Goal: Answer question/provide support: Share knowledge or assist other users

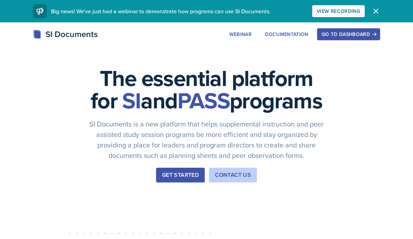
click at [332, 39] on button "Go to Dashboard" at bounding box center [348, 34] width 63 height 12
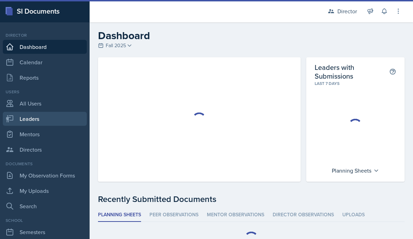
click at [56, 117] on link "Leaders" at bounding box center [45, 119] width 84 height 14
select select "a8c40de0-d7eb-4f82-90ee-ac0c6ce45f71"
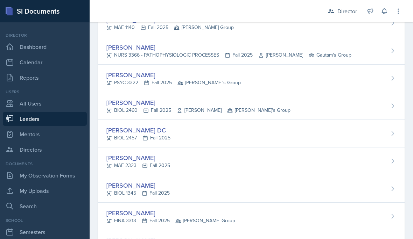
scroll to position [180, 0]
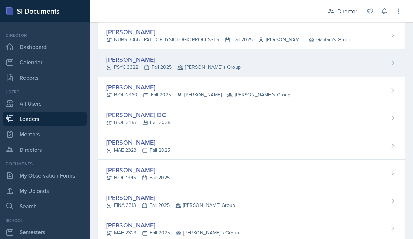
click at [285, 66] on div "[PERSON_NAME] PSYC 3322 Fall 2025 Robin's Group" at bounding box center [251, 63] width 306 height 28
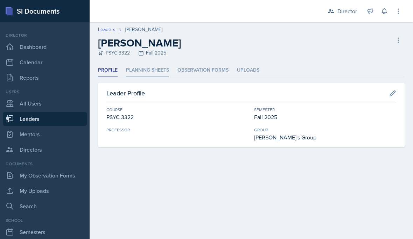
click at [154, 68] on li "Planning Sheets" at bounding box center [147, 71] width 43 height 14
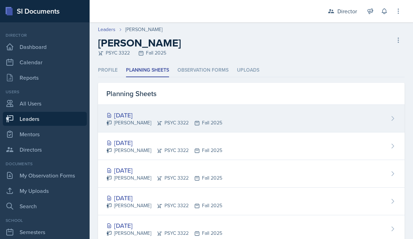
click at [386, 117] on div "[DATE] [PERSON_NAME] PSYC 3322 Fall 2025" at bounding box center [251, 119] width 306 height 28
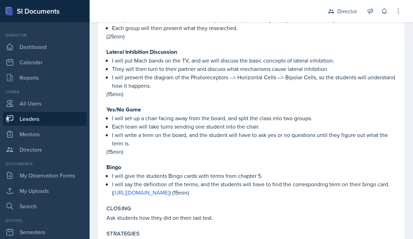
scroll to position [833, 0]
click at [169, 189] on link "[URL][DOMAIN_NAME]" at bounding box center [141, 193] width 56 height 8
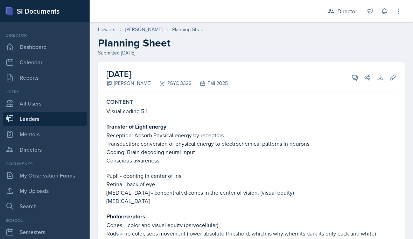
scroll to position [0, 0]
click at [353, 74] on icon at bounding box center [354, 77] width 7 height 7
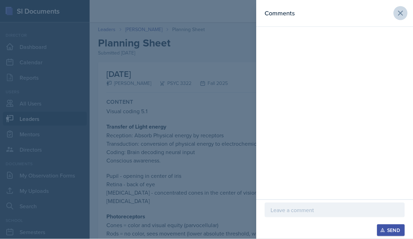
click at [406, 13] on button at bounding box center [400, 13] width 14 height 14
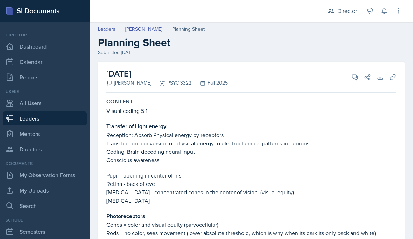
click at [393, 27] on div "Leaders [PERSON_NAME] Planning Sheet" at bounding box center [251, 29] width 306 height 7
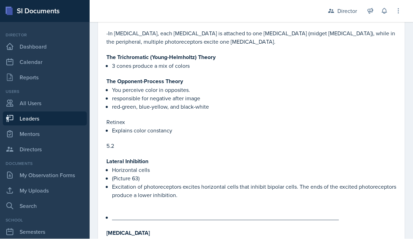
scroll to position [231, 0]
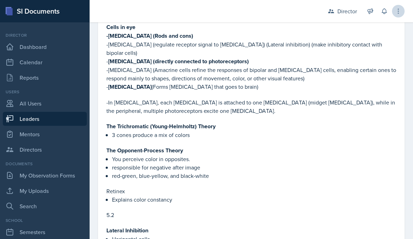
click at [399, 10] on icon at bounding box center [398, 11] width 7 height 7
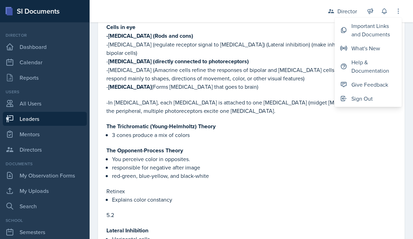
click at [291, 83] on p "- [MEDICAL_DATA] (Forms [MEDICAL_DATA] that goes to brain)" at bounding box center [251, 87] width 290 height 9
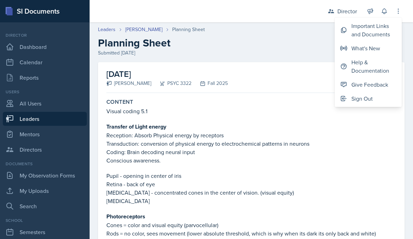
scroll to position [0, 0]
click at [291, 79] on div "[DATE] [PERSON_NAME] PSYC 3322 Fall 2025 View Comments Comments Send Share Down…" at bounding box center [251, 77] width 290 height 31
click at [345, 139] on p "Reception: Absorb Physical energy by receptors" at bounding box center [251, 135] width 290 height 8
drag, startPoint x: 345, startPoint y: 139, endPoint x: 406, endPoint y: 21, distance: 133.0
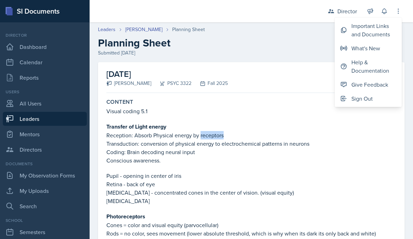
click at [345, 139] on p "Reception: Absorb Physical energy by receptors" at bounding box center [251, 135] width 290 height 8
click at [400, 10] on icon at bounding box center [398, 11] width 7 height 7
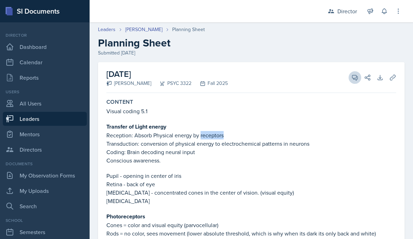
click at [354, 81] on button "View Comments" at bounding box center [354, 77] width 13 height 13
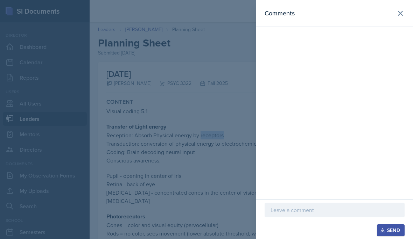
click at [296, 210] on p at bounding box center [334, 210] width 128 height 8
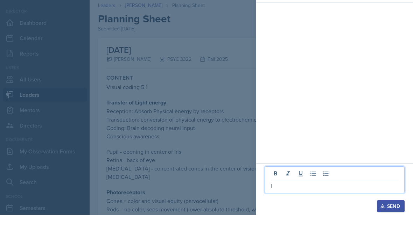
scroll to position [31, 0]
click at [337, 206] on p "I loved the learning styles nad organization" at bounding box center [334, 210] width 128 height 8
click at [383, 193] on div at bounding box center [334, 199] width 128 height 12
click at [377, 206] on p "I loved the learning styles and organization" at bounding box center [334, 210] width 128 height 8
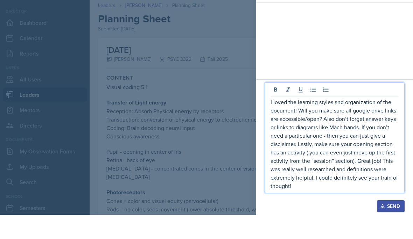
click at [386, 228] on div "Send" at bounding box center [390, 231] width 19 height 6
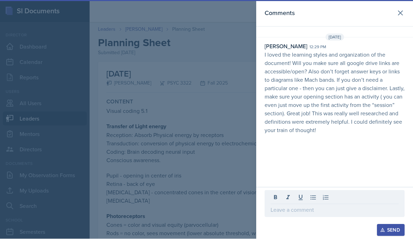
scroll to position [84, 0]
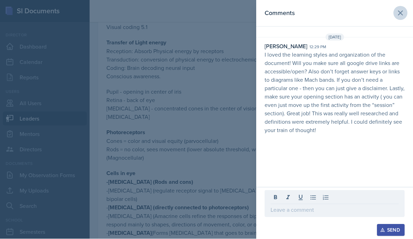
click at [400, 16] on icon at bounding box center [400, 13] width 8 height 8
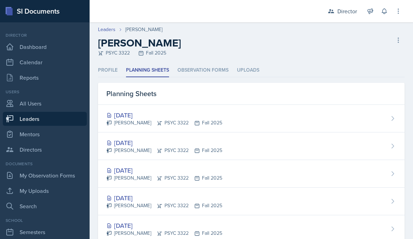
click at [66, 124] on link "Leaders" at bounding box center [45, 119] width 84 height 14
select select "a8c40de0-d7eb-4f82-90ee-ac0c6ce45f71"
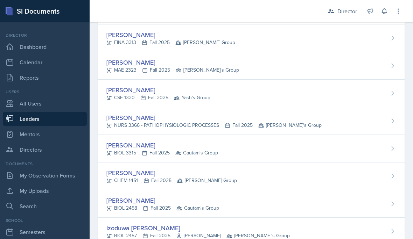
scroll to position [355, 0]
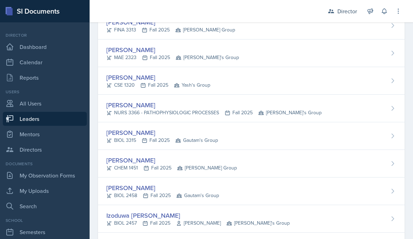
drag, startPoint x: 135, startPoint y: 238, endPoint x: 139, endPoint y: 244, distance: 6.8
click at [139, 239] on html "SI Documents Director Dashboard Calendar Reports Users All Users Leaders Mentor…" at bounding box center [206, 119] width 413 height 239
drag, startPoint x: 224, startPoint y: 238, endPoint x: 231, endPoint y: 247, distance: 11.2
click at [231, 239] on html "SI Documents Director Dashboard Calendar Reports Users All Users Leaders Mentor…" at bounding box center [206, 119] width 413 height 239
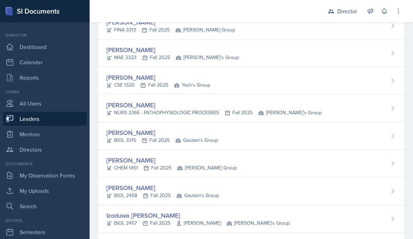
drag, startPoint x: 231, startPoint y: 247, endPoint x: 147, endPoint y: 244, distance: 84.0
click at [147, 239] on html "SI Documents Director Dashboard Calendar Reports Users All Users Leaders Mentor…" at bounding box center [206, 119] width 413 height 239
drag, startPoint x: 277, startPoint y: 238, endPoint x: 393, endPoint y: 251, distance: 116.9
click at [393, 239] on html "SI Documents Director Dashboard Calendar Reports Users All Users Leaders Mentor…" at bounding box center [206, 119] width 413 height 239
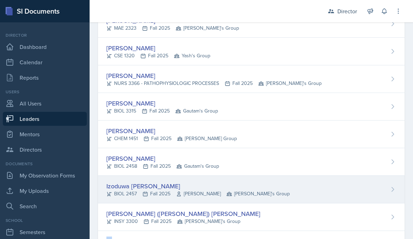
scroll to position [385, 0]
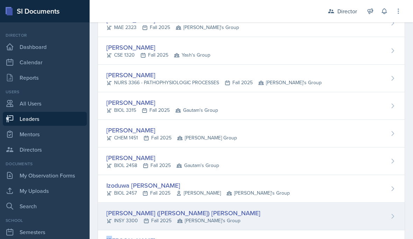
click at [183, 210] on div "[PERSON_NAME] ([PERSON_NAME]) [PERSON_NAME]" at bounding box center [183, 212] width 154 height 9
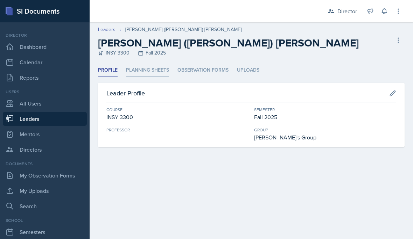
click at [158, 72] on li "Planning Sheets" at bounding box center [147, 71] width 43 height 14
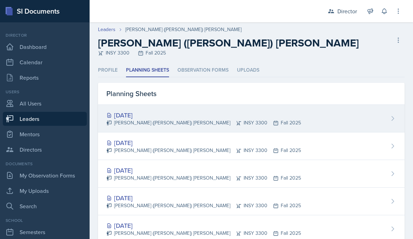
click at [198, 123] on div "[PERSON_NAME] ([PERSON_NAME]) [PERSON_NAME] INSY 3300 Fall 2025" at bounding box center [203, 122] width 194 height 7
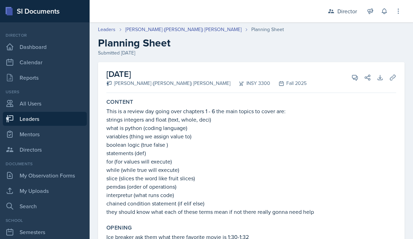
click at [51, 119] on link "Leaders" at bounding box center [45, 119] width 84 height 14
select select "a8c40de0-d7eb-4f82-90ee-ac0c6ce45f71"
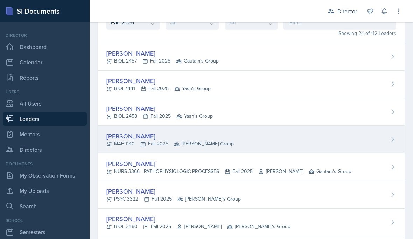
scroll to position [55, 0]
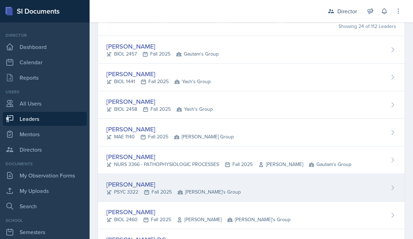
click at [140, 188] on div "[PERSON_NAME]" at bounding box center [173, 184] width 134 height 9
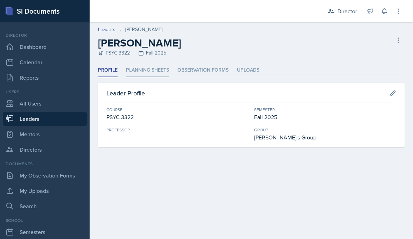
click at [146, 67] on li "Planning Sheets" at bounding box center [147, 71] width 43 height 14
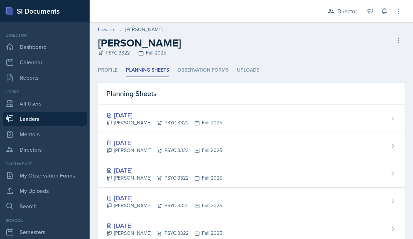
click at [215, 115] on div "[DATE] [PERSON_NAME] PSYC 3322 Fall 2025" at bounding box center [251, 119] width 306 height 28
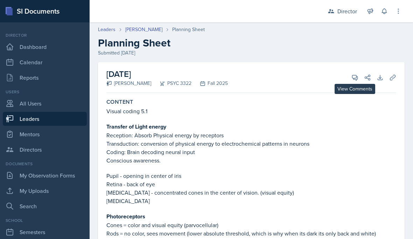
click at [354, 79] on icon at bounding box center [354, 77] width 5 height 5
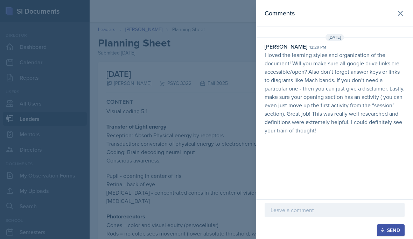
drag, startPoint x: 306, startPoint y: 235, endPoint x: 309, endPoint y: 243, distance: 8.8
click at [309, 239] on html "SI Documents Director Dashboard Calendar Reports Users All Users Leaders Mentor…" at bounding box center [206, 119] width 413 height 239
drag, startPoint x: 313, startPoint y: 238, endPoint x: 309, endPoint y: 242, distance: 5.5
click at [309, 239] on html "SI Documents Director Dashboard Calendar Reports Users All Users Leaders Mentor…" at bounding box center [206, 119] width 413 height 239
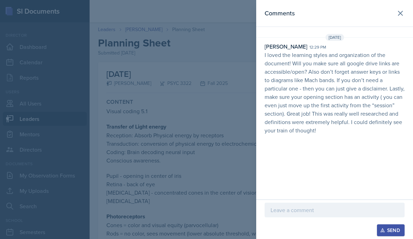
click at [314, 235] on div "Send" at bounding box center [334, 231] width 140 height 12
click at [332, 237] on div "Send" at bounding box center [334, 220] width 157 height 40
click at [318, 209] on p at bounding box center [334, 210] width 128 height 8
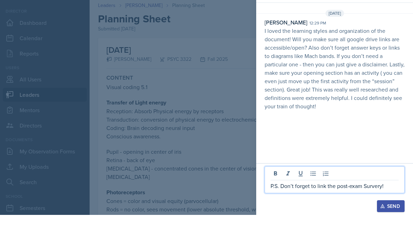
click at [388, 228] on div "Send" at bounding box center [390, 231] width 19 height 6
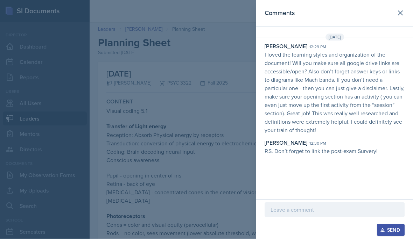
click at [68, 153] on div at bounding box center [206, 119] width 413 height 239
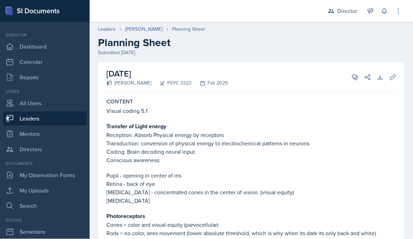
click at [38, 112] on link "Leaders" at bounding box center [45, 119] width 84 height 14
select select "a8c40de0-d7eb-4f82-90ee-ac0c6ce45f71"
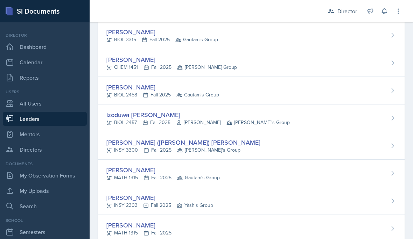
scroll to position [459, 0]
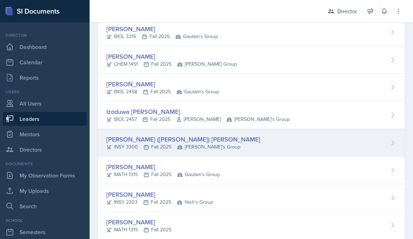
click at [286, 136] on div "[PERSON_NAME] ([PERSON_NAME]) [PERSON_NAME] INSY 3300 Fall 2025 Robin's Group" at bounding box center [251, 143] width 306 height 28
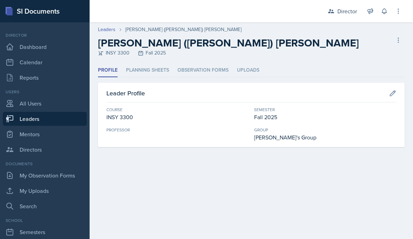
click at [159, 79] on div "Profile Planning Sheets Observation Forms Uploads Profile Planning Sheets Obser…" at bounding box center [251, 106] width 306 height 84
click at [161, 71] on li "Planning Sheets" at bounding box center [147, 71] width 43 height 14
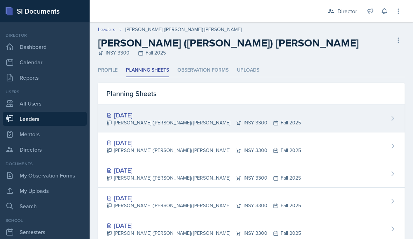
click at [273, 120] on icon at bounding box center [276, 123] width 6 height 6
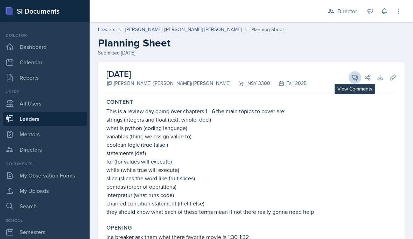
click at [353, 73] on button "View Comments" at bounding box center [354, 77] width 13 height 13
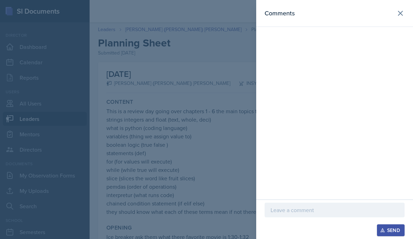
click at [319, 237] on div "Send" at bounding box center [334, 220] width 157 height 40
click at [301, 239] on html "SI Documents Director Dashboard Calendar Reports Users All Users Leaders Mentor…" at bounding box center [206, 119] width 413 height 239
click at [303, 239] on html "SI Documents Director Dashboard Calendar Reports Users All Users Leaders Mentor…" at bounding box center [206, 119] width 413 height 239
click at [312, 238] on div "Send" at bounding box center [334, 220] width 157 height 40
click at [310, 239] on div "Send" at bounding box center [334, 220] width 157 height 40
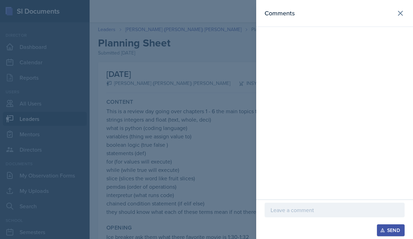
drag, startPoint x: 354, startPoint y: 238, endPoint x: 334, endPoint y: 243, distance: 21.2
click at [334, 239] on html "SI Documents Director Dashboard Calendar Reports Users All Users Leaders Mentor…" at bounding box center [206, 119] width 413 height 239
click at [307, 239] on html "SI Documents Director Dashboard Calendar Reports Users All Users Leaders Mentor…" at bounding box center [206, 119] width 413 height 239
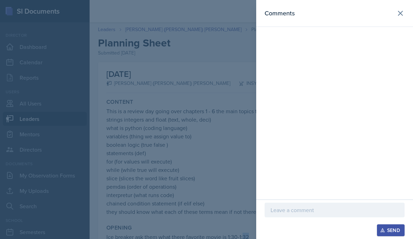
click at [306, 239] on html "SI Documents Director Dashboard Calendar Reports Users All Users Leaders Mentor…" at bounding box center [206, 119] width 413 height 239
click at [281, 239] on html "SI Documents Director Dashboard Calendar Reports Users All Users Leaders Mentor…" at bounding box center [206, 119] width 413 height 239
click at [282, 238] on div "Send" at bounding box center [334, 220] width 157 height 40
click at [304, 237] on div "Send" at bounding box center [334, 220] width 157 height 40
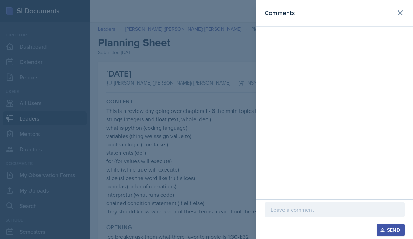
click at [299, 208] on p at bounding box center [334, 210] width 128 height 8
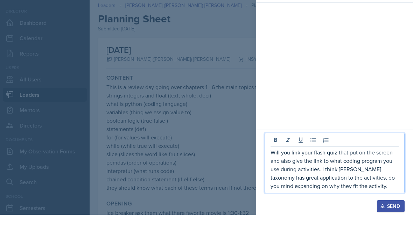
click at [268, 157] on div "Will you link your flash quiz that put on the screen and also give the link to …" at bounding box center [334, 187] width 140 height 61
click at [272, 172] on p "Will you link your flash quiz that put on the screen and also give the link to …" at bounding box center [334, 193] width 128 height 42
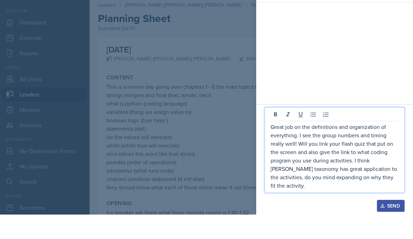
click at [353, 168] on p "Great job on the definitions and organization of everything. I see the group nu…" at bounding box center [334, 180] width 128 height 67
click at [391, 186] on p "Great job on the definitions and organization of everything. I see the group nu…" at bounding box center [334, 180] width 128 height 67
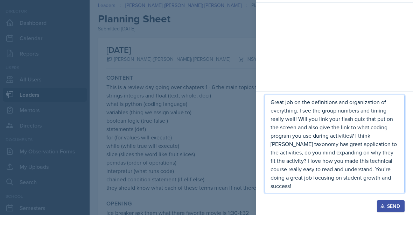
click at [393, 228] on div "Send" at bounding box center [390, 231] width 19 height 6
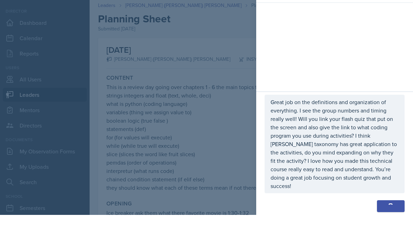
scroll to position [76, 0]
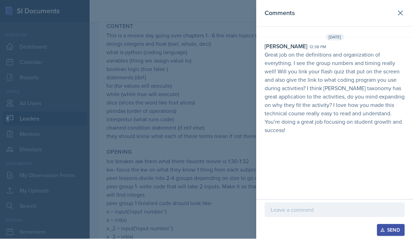
click at [405, 7] on header "Comments" at bounding box center [334, 13] width 157 height 27
click at [404, 24] on header "Comments" at bounding box center [334, 13] width 157 height 27
click at [397, 18] on button at bounding box center [400, 13] width 14 height 14
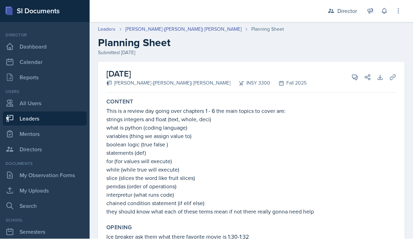
scroll to position [0, 0]
click at [59, 112] on link "Leaders" at bounding box center [45, 119] width 84 height 14
select select "a8c40de0-d7eb-4f82-90ee-ac0c6ce45f71"
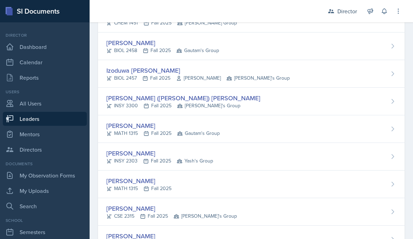
scroll to position [500, 0]
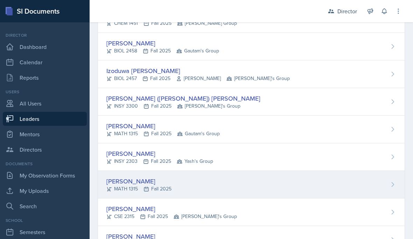
click at [210, 189] on div "[PERSON_NAME] MATH 1315 Fall 2025" at bounding box center [251, 185] width 306 height 28
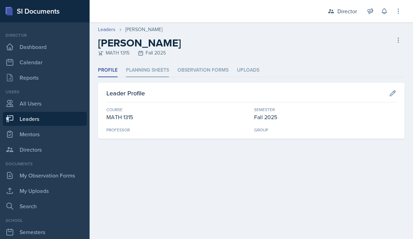
click at [151, 70] on li "Planning Sheets" at bounding box center [147, 71] width 43 height 14
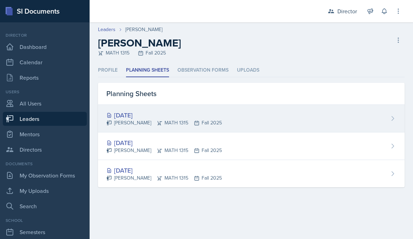
click at [284, 118] on div "[DATE] [PERSON_NAME] MATH 1315 Fall 2025" at bounding box center [251, 119] width 306 height 28
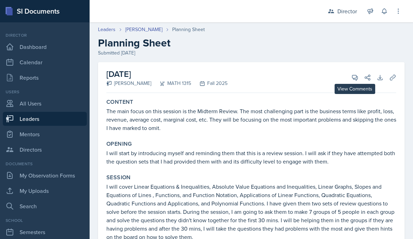
click at [355, 79] on icon at bounding box center [354, 77] width 7 height 7
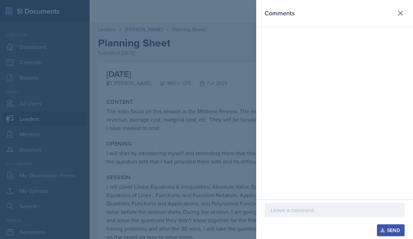
click at [306, 208] on p at bounding box center [334, 210] width 128 height 8
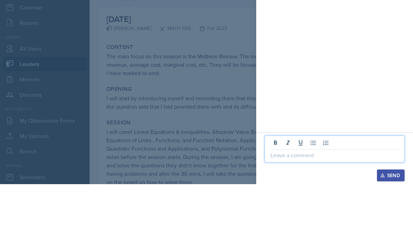
scroll to position [31, 0]
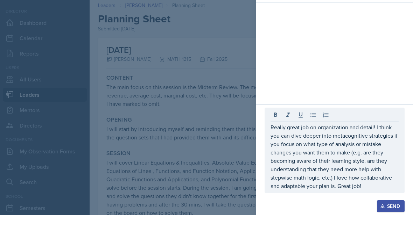
click at [377, 225] on button "Send" at bounding box center [391, 231] width 28 height 12
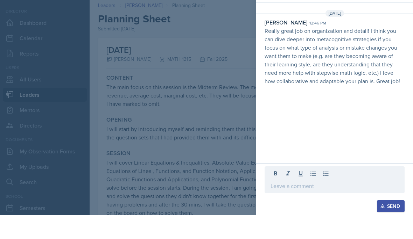
scroll to position [59, 0]
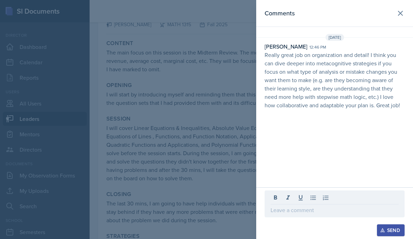
click at [172, 112] on div at bounding box center [206, 119] width 413 height 239
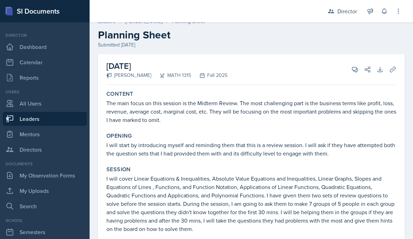
scroll to position [5, 0]
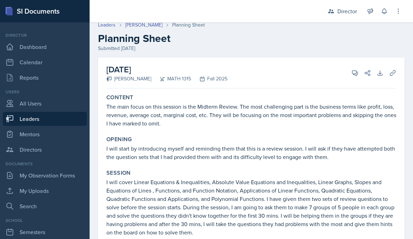
click at [36, 112] on link "Leaders" at bounding box center [45, 119] width 84 height 14
select select "a8c40de0-d7eb-4f82-90ee-ac0c6ce45f71"
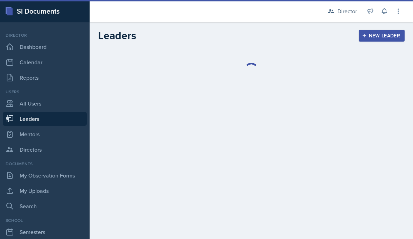
select select "a8c40de0-d7eb-4f82-90ee-ac0c6ce45f71"
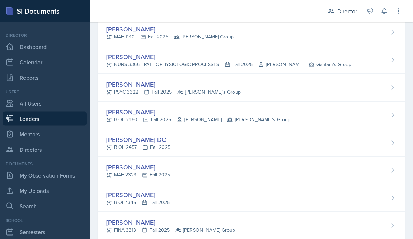
scroll to position [128, 0]
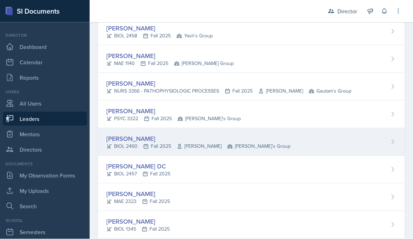
click at [141, 140] on div "[PERSON_NAME]" at bounding box center [198, 138] width 184 height 9
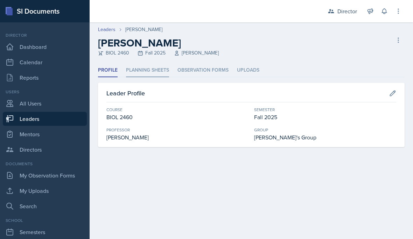
click at [152, 68] on li "Planning Sheets" at bounding box center [147, 71] width 43 height 14
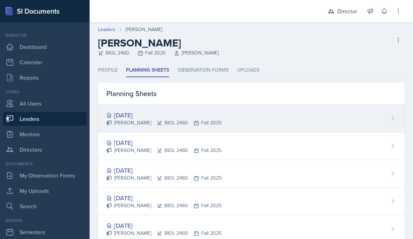
click at [156, 117] on div "[DATE]" at bounding box center [163, 115] width 115 height 9
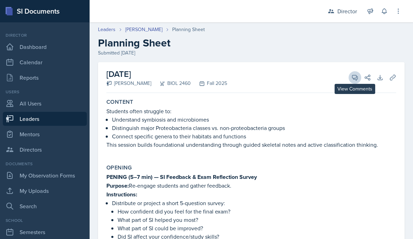
click at [353, 75] on icon at bounding box center [354, 77] width 7 height 7
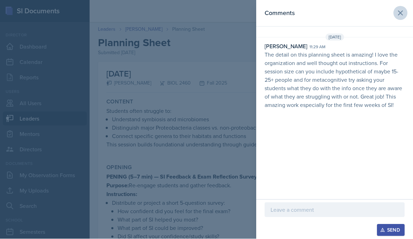
click at [402, 12] on icon at bounding box center [400, 13] width 4 height 4
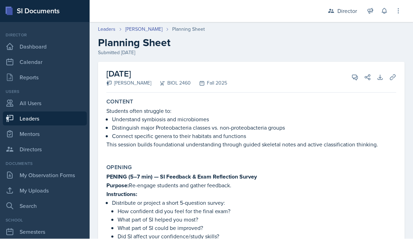
click at [47, 122] on link "Leaders" at bounding box center [45, 119] width 84 height 14
select select "a8c40de0-d7eb-4f82-90ee-ac0c6ce45f71"
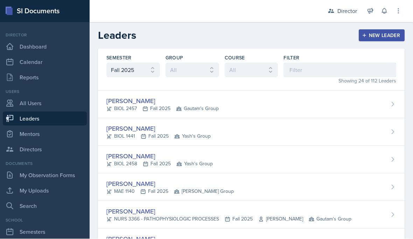
scroll to position [31, 0]
